Goal: Task Accomplishment & Management: Use online tool/utility

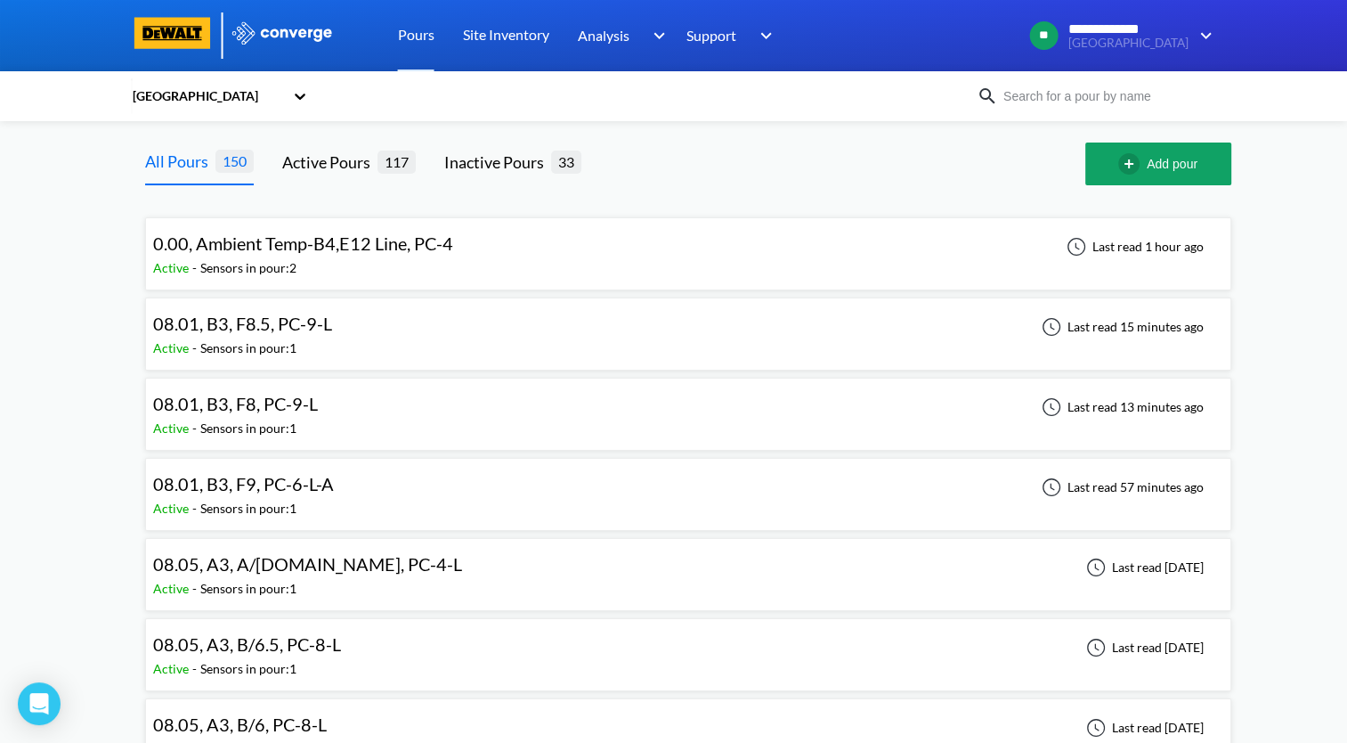
click at [1065, 91] on input at bounding box center [1105, 96] width 215 height 20
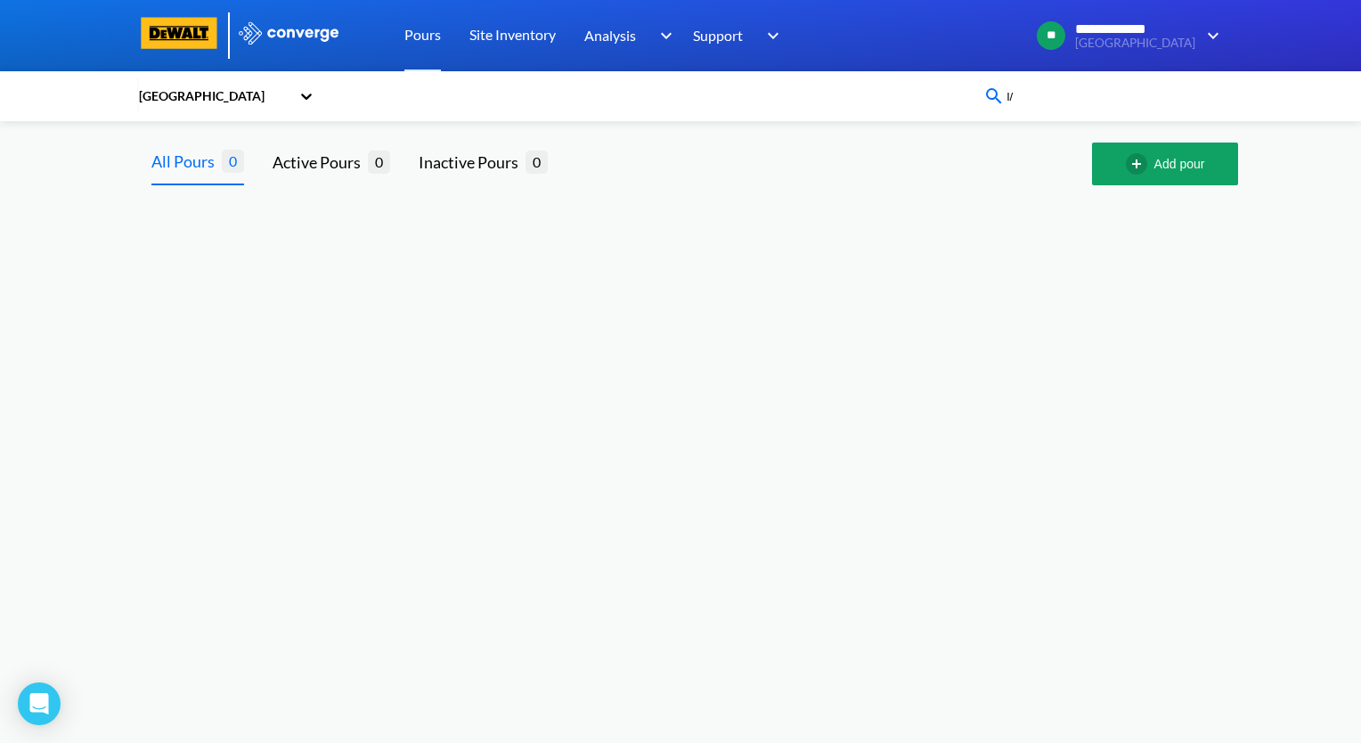
type input "l"
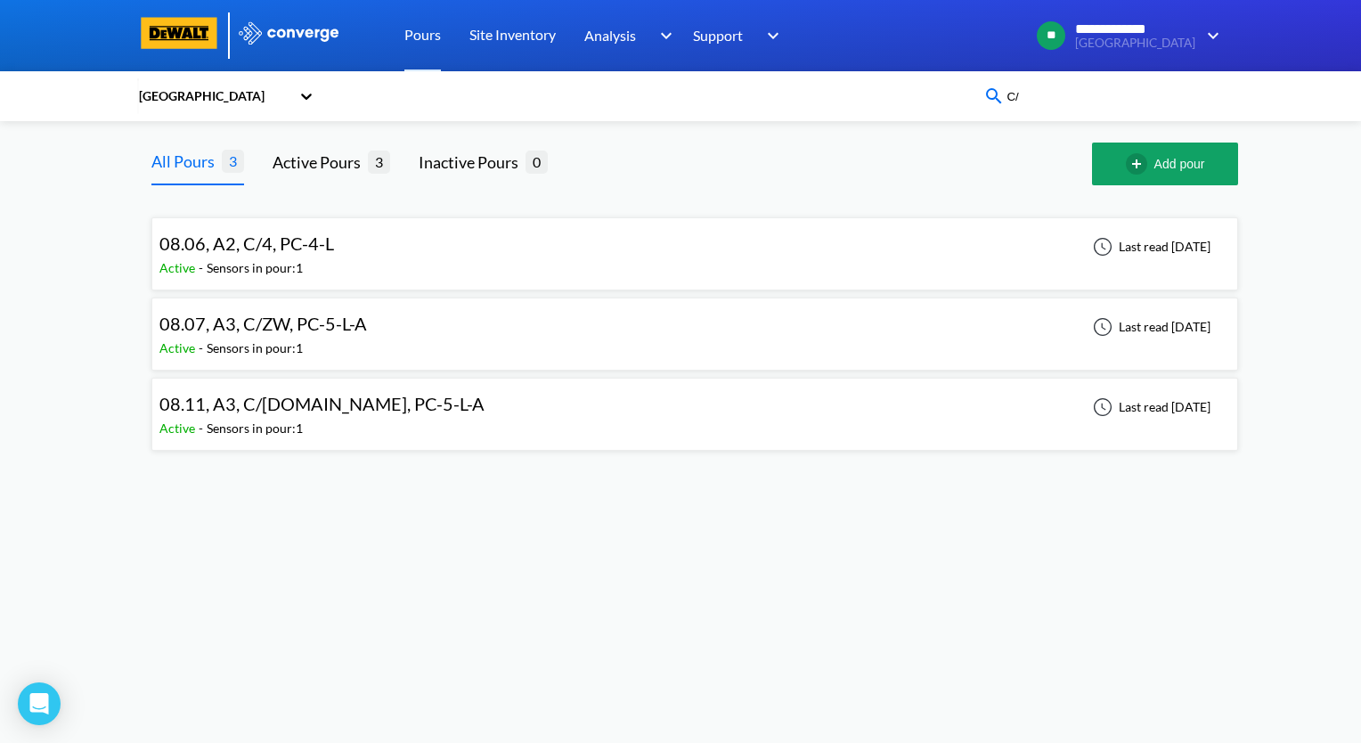
type input "C"
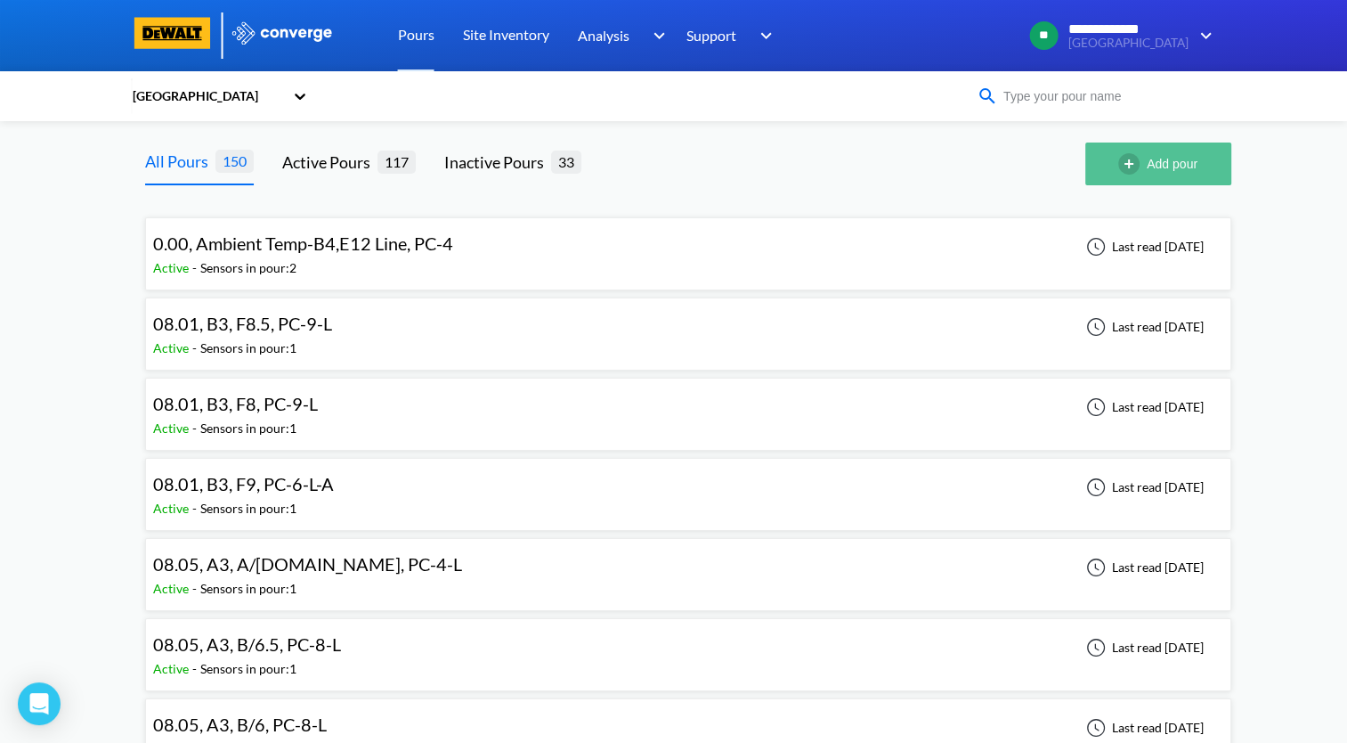
click at [1136, 167] on img "button" at bounding box center [1132, 163] width 28 height 21
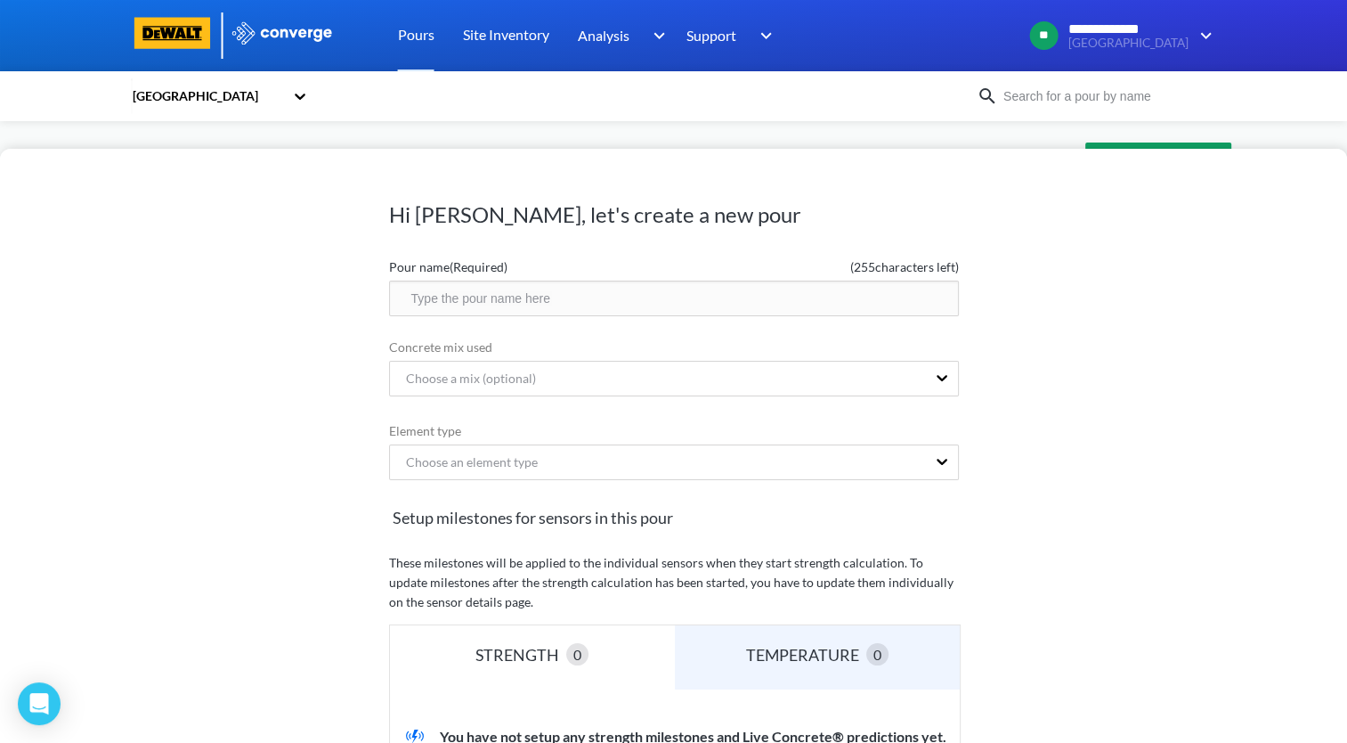
click at [524, 296] on input "text" at bounding box center [674, 298] width 570 height 36
click at [516, 305] on input "08.12," at bounding box center [674, 298] width 570 height 36
click at [529, 303] on input "08.12, A1, C/1, PC-2_L" at bounding box center [674, 298] width 570 height 36
type input "08.12, A1, C/1, PC-2-L"
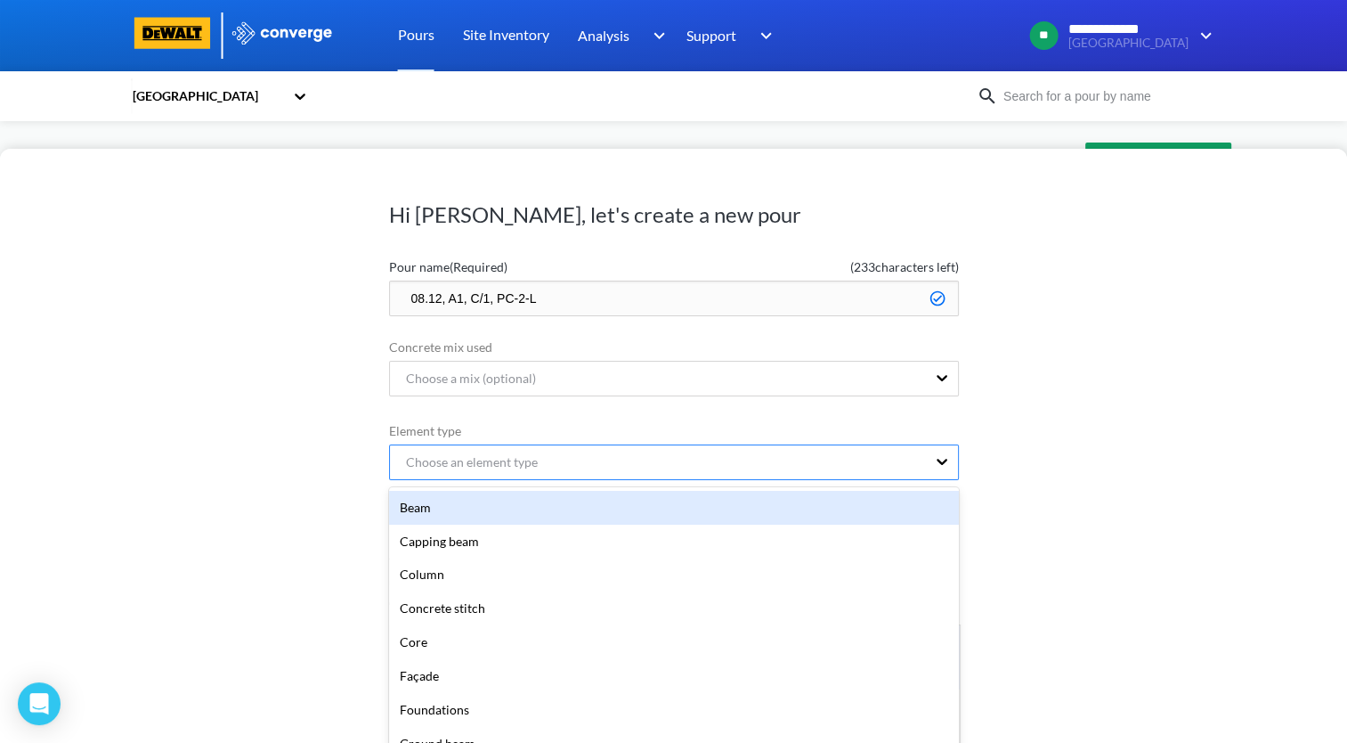
click at [581, 465] on form "Pour name (Required) ( 233 characters left) 08.12, A1, C/1, PC-2-L Concrete mix…" at bounding box center [674, 639] width 570 height 778
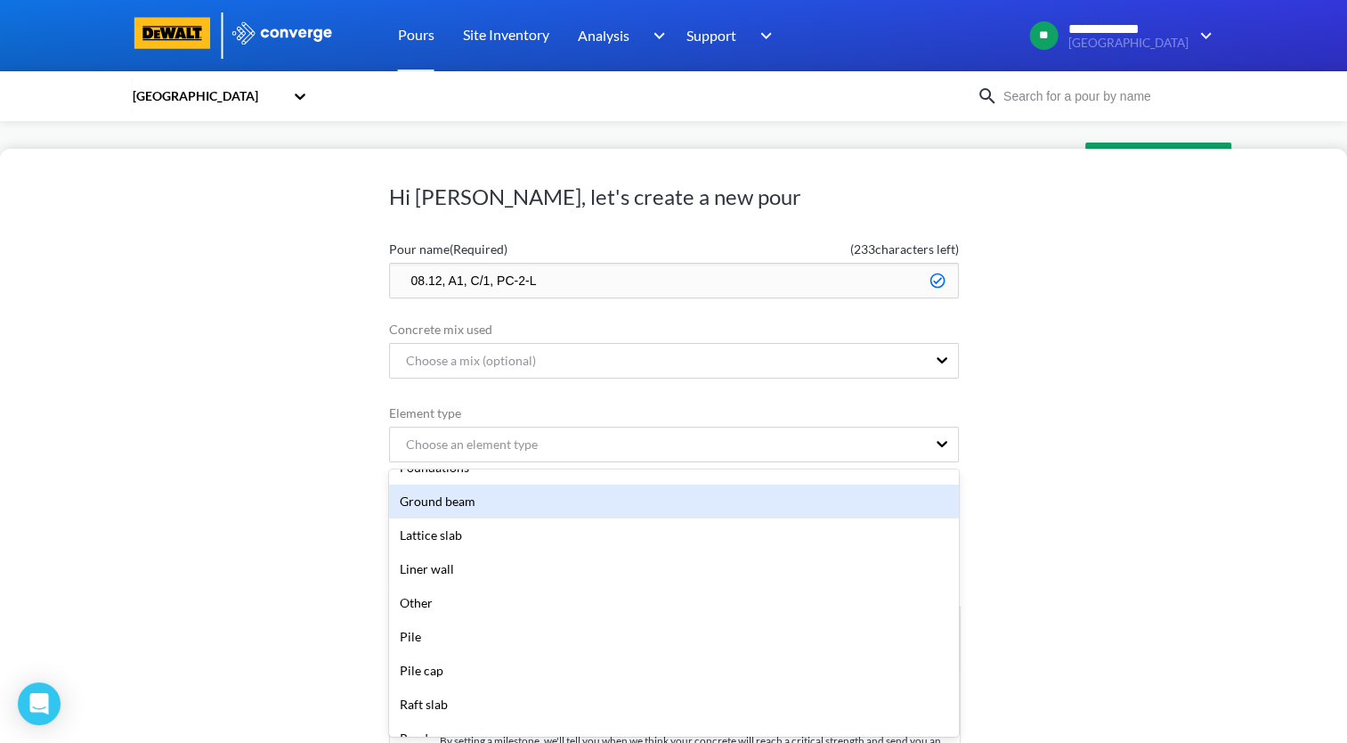
scroll to position [267, 0]
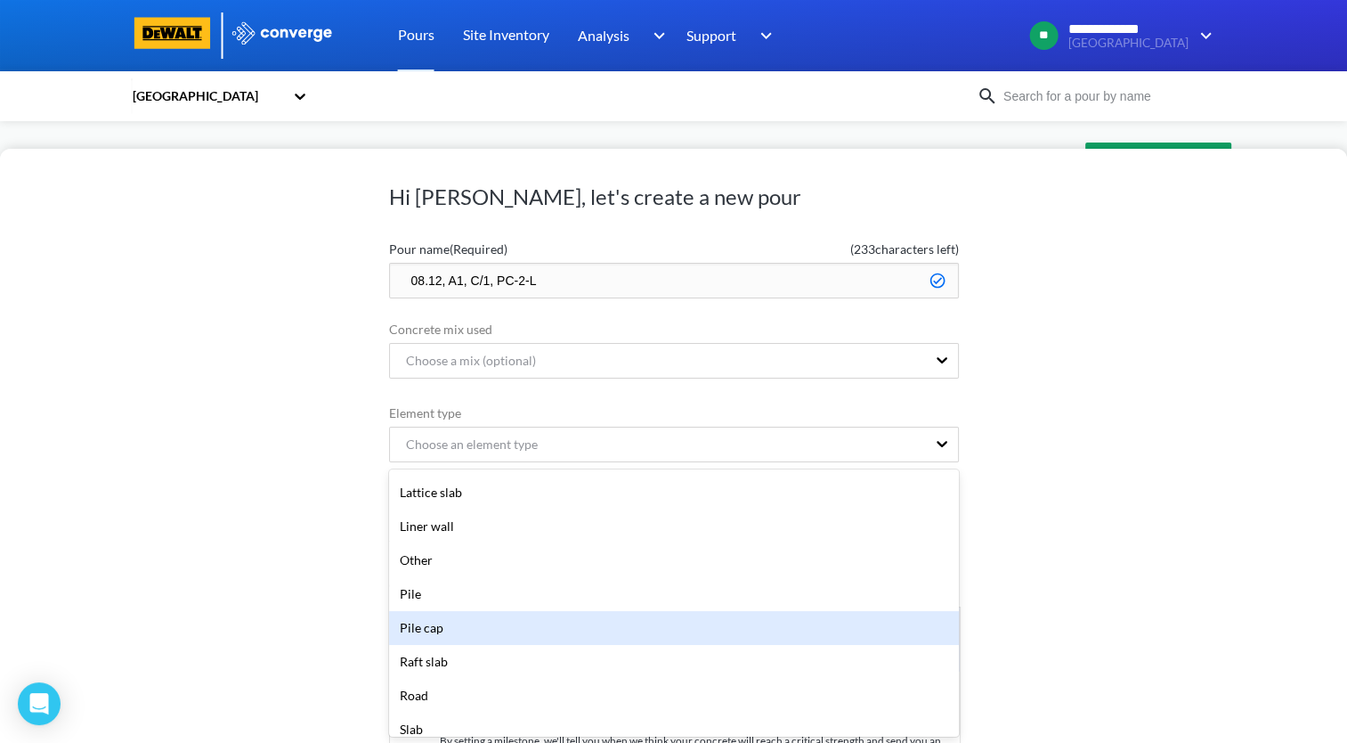
click at [614, 630] on div "Pile cap" at bounding box center [674, 628] width 570 height 34
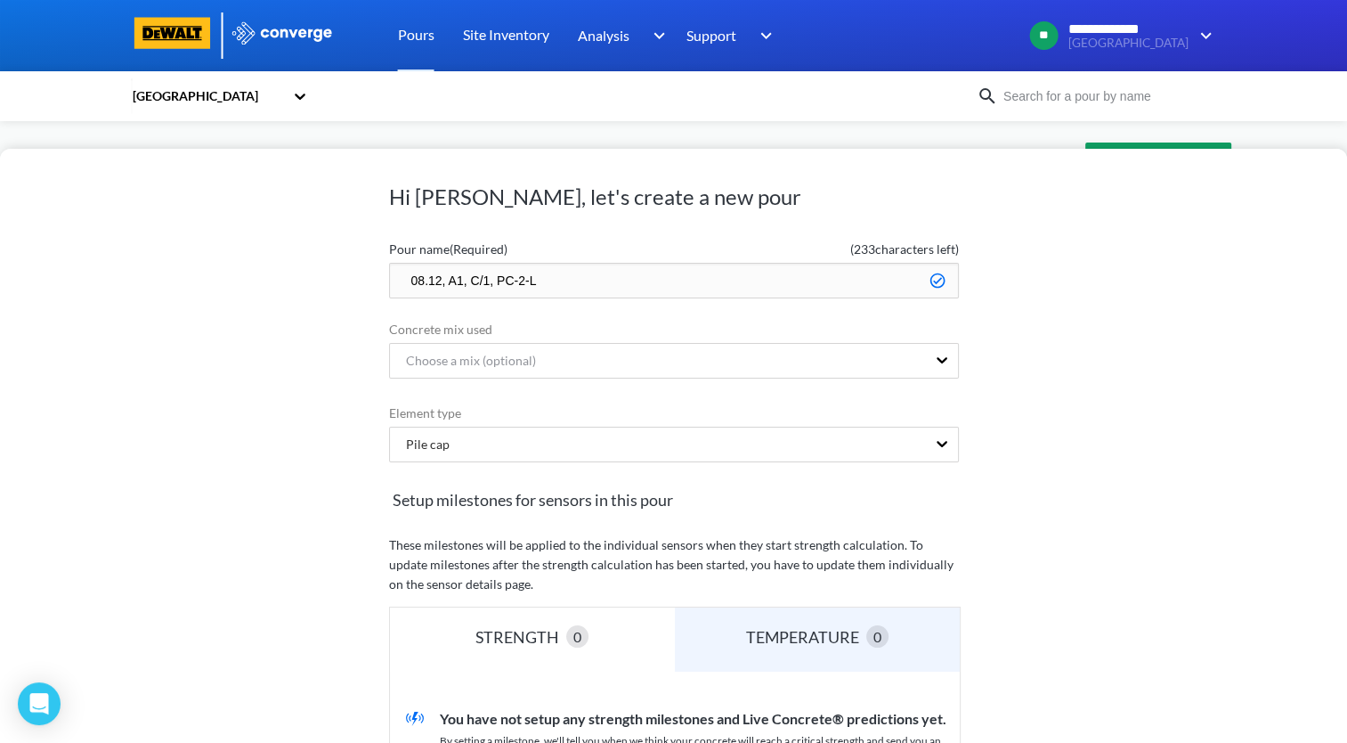
drag, startPoint x: 594, startPoint y: 275, endPoint x: 342, endPoint y: 277, distance: 252.0
click at [342, 277] on div "Hi [PERSON_NAME], let's create a new pour Pour name (Required) ( 233 characters…" at bounding box center [673, 446] width 1347 height 594
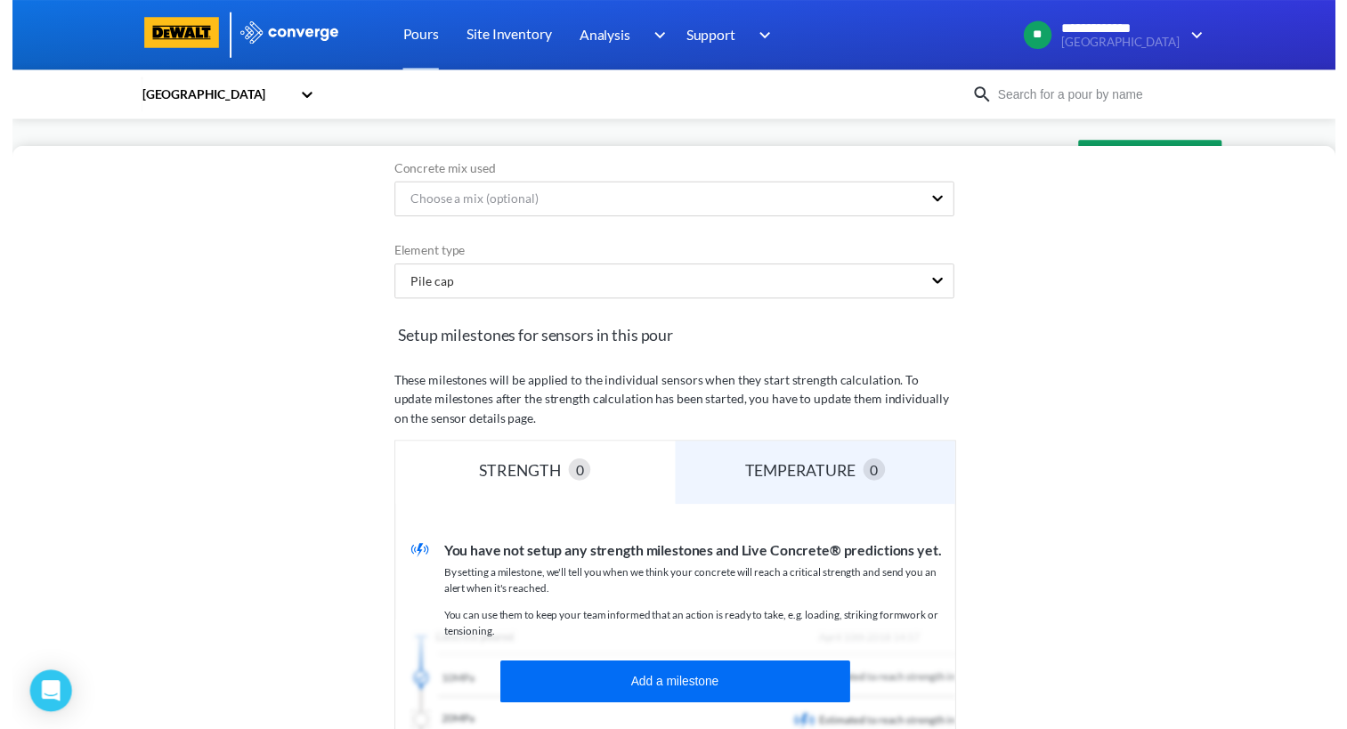
scroll to position [324, 0]
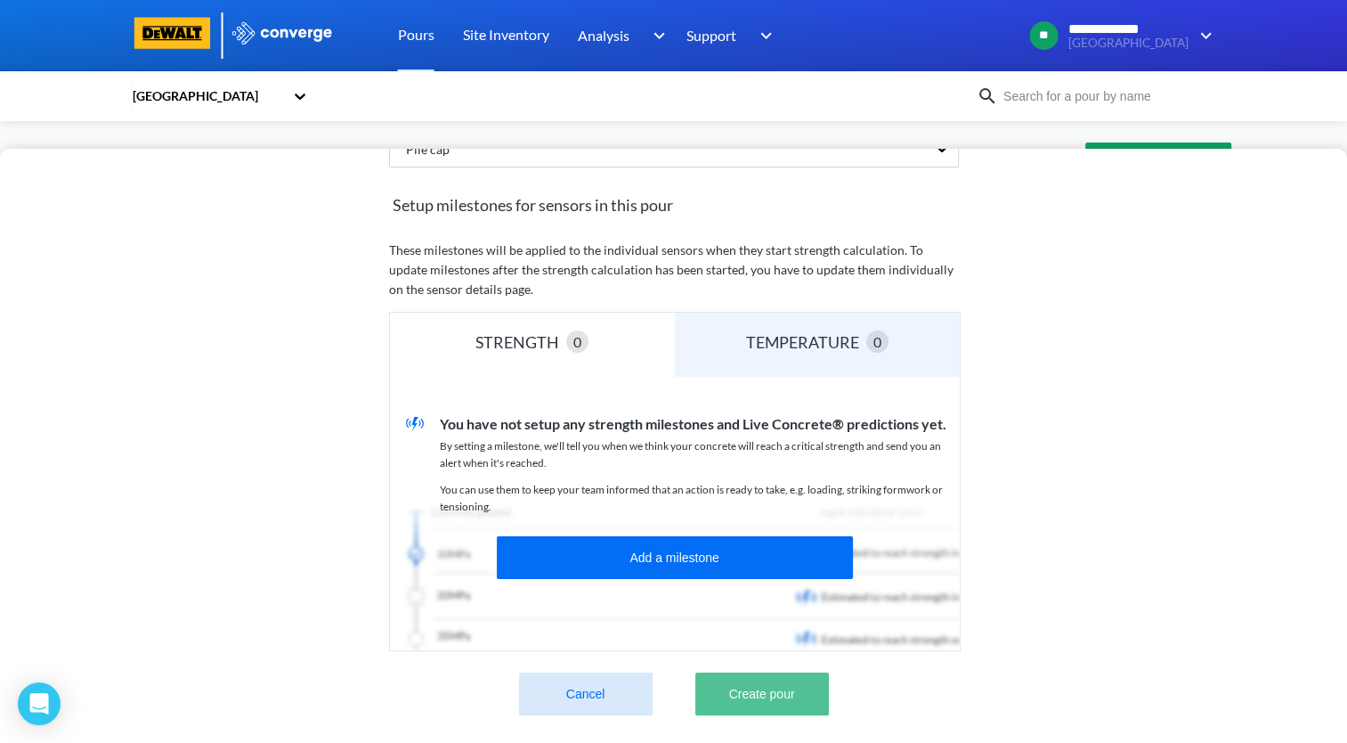
click at [800, 682] on button "Create pour" at bounding box center [762, 693] width 134 height 43
